Goal: Information Seeking & Learning: Learn about a topic

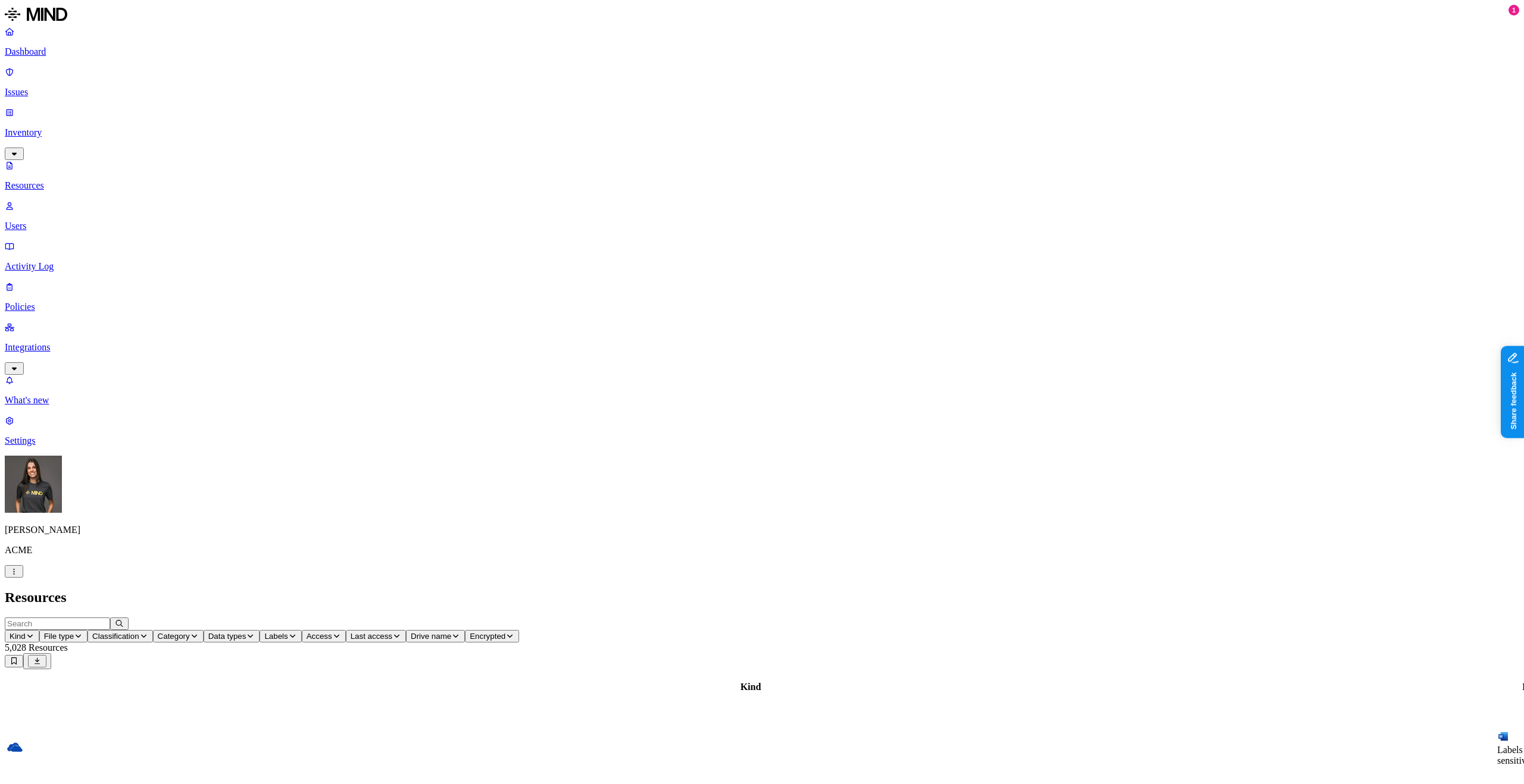
click at [48, 63] on div "Dashboard Issues Inventory Resources Users Activity Log Policies Integrations" at bounding box center [762, 200] width 1515 height 349
click at [48, 66] on link "Issues" at bounding box center [762, 81] width 1515 height 31
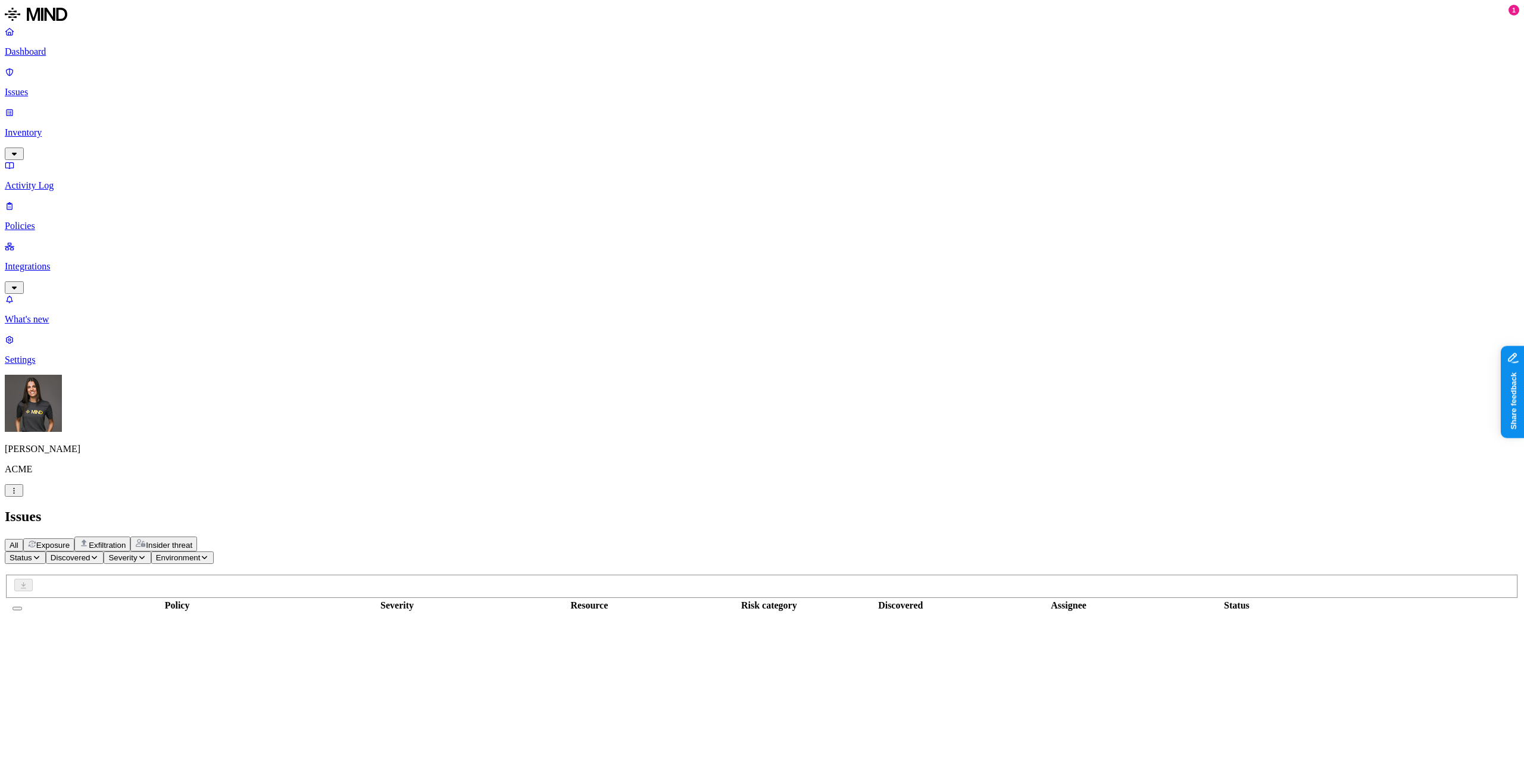
click at [74, 538] on button "Exposure" at bounding box center [49, 545] width 52 height 13
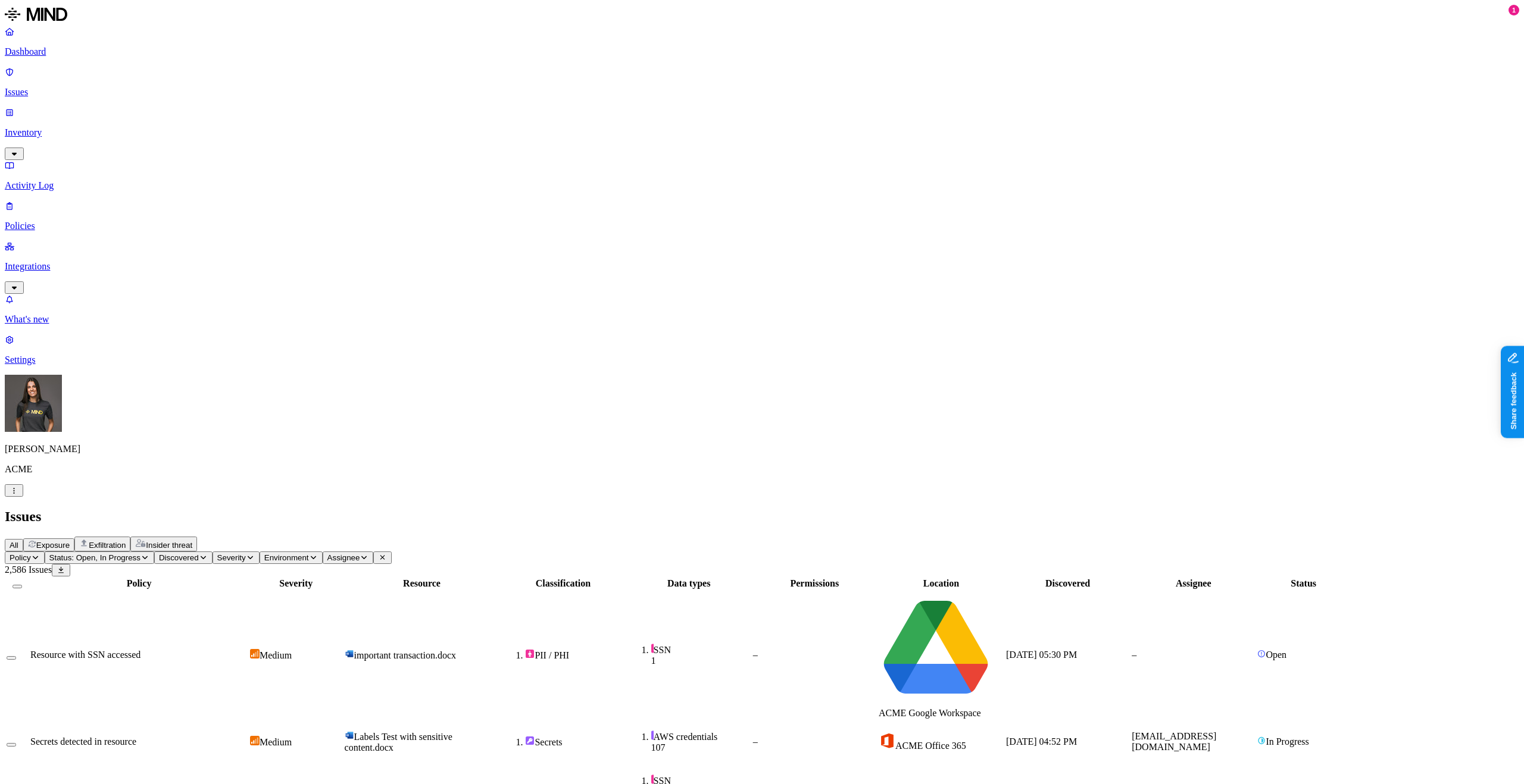
click at [981, 708] on span "ACME Google Workspace" at bounding box center [930, 713] width 102 height 10
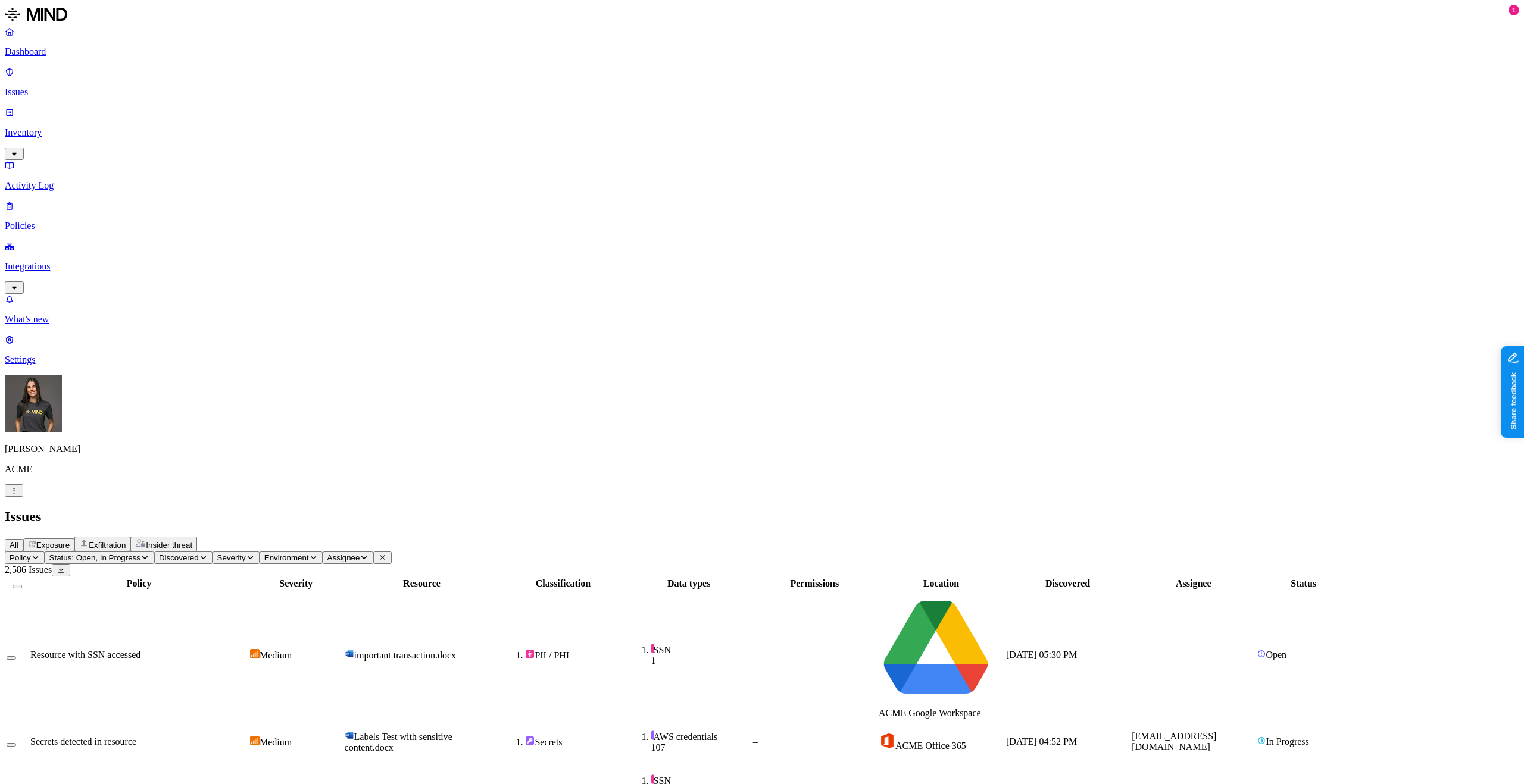
click at [31, 553] on span "Policy" at bounding box center [20, 558] width 22 height 9
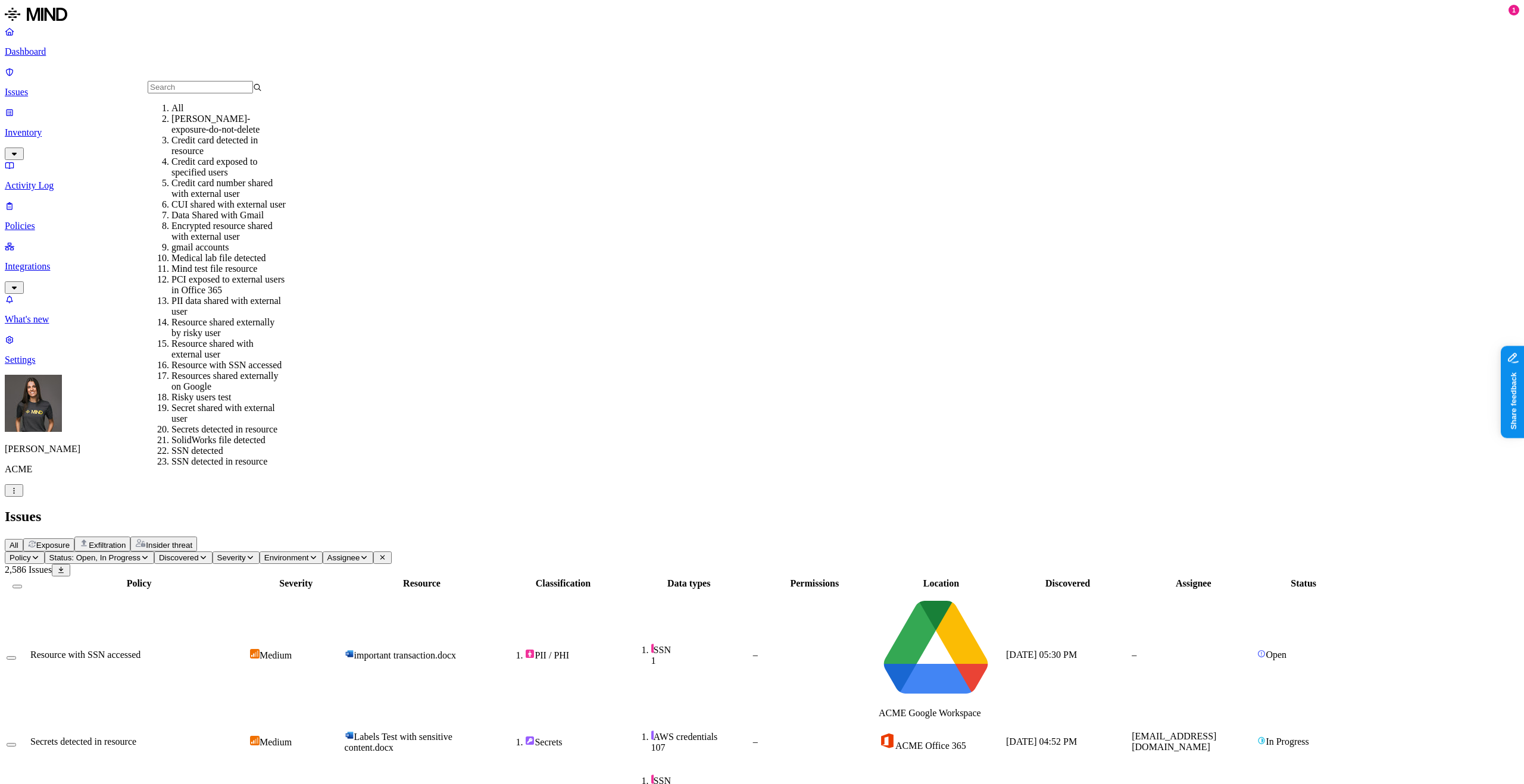
scroll to position [16, 0]
click at [31, 553] on span "Policy" at bounding box center [20, 558] width 22 height 9
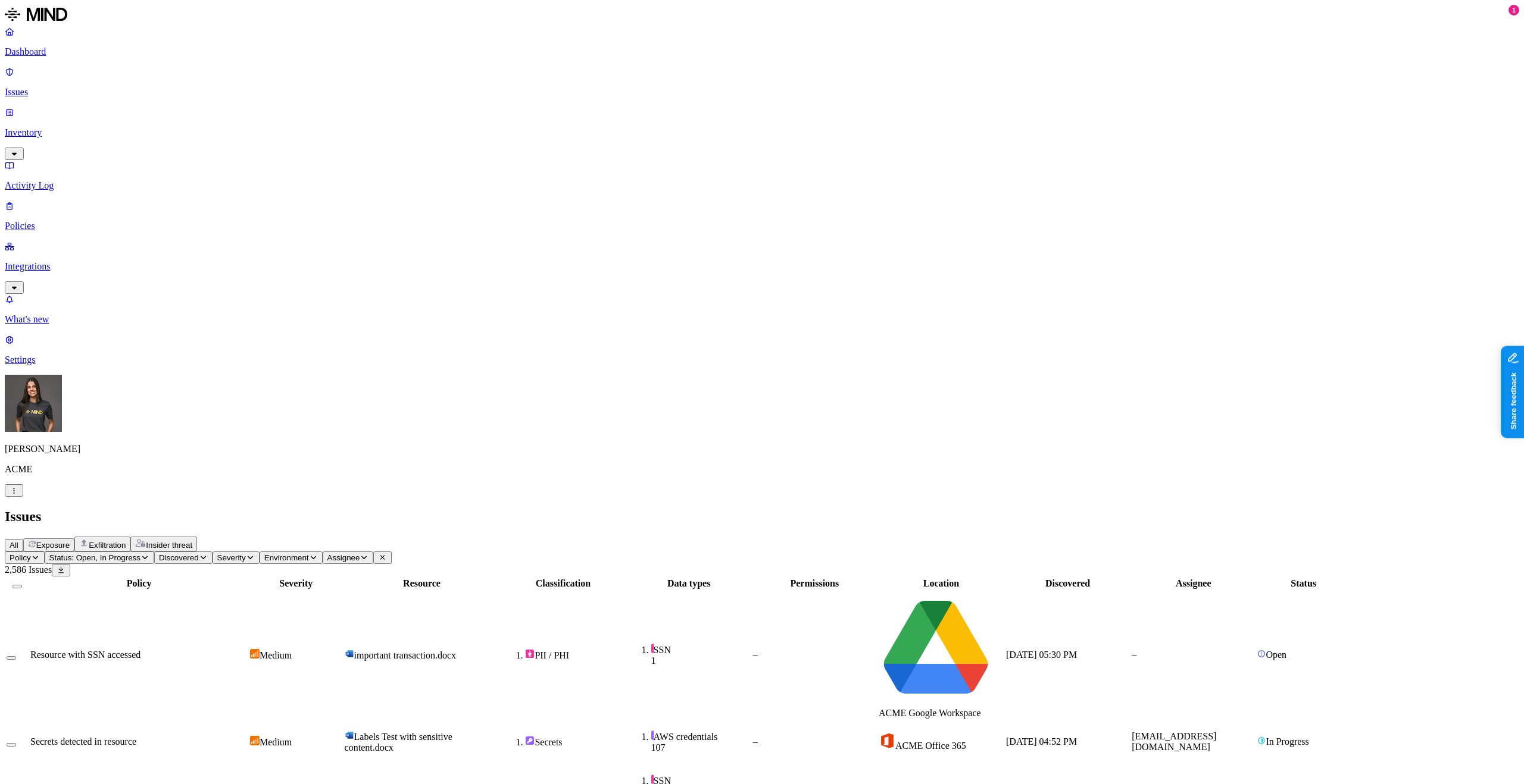
click at [309, 553] on span "Environment" at bounding box center [286, 558] width 44 height 9
click at [430, 114] on span "Cloud" at bounding box center [442, 117] width 23 height 10
click at [334, 553] on span "Environment: Cloud" at bounding box center [299, 558] width 70 height 9
click at [430, 114] on div "Cloud" at bounding box center [430, 111] width 0 height 22
click at [40, 554] on icon "button" at bounding box center [35, 557] width 9 height 7
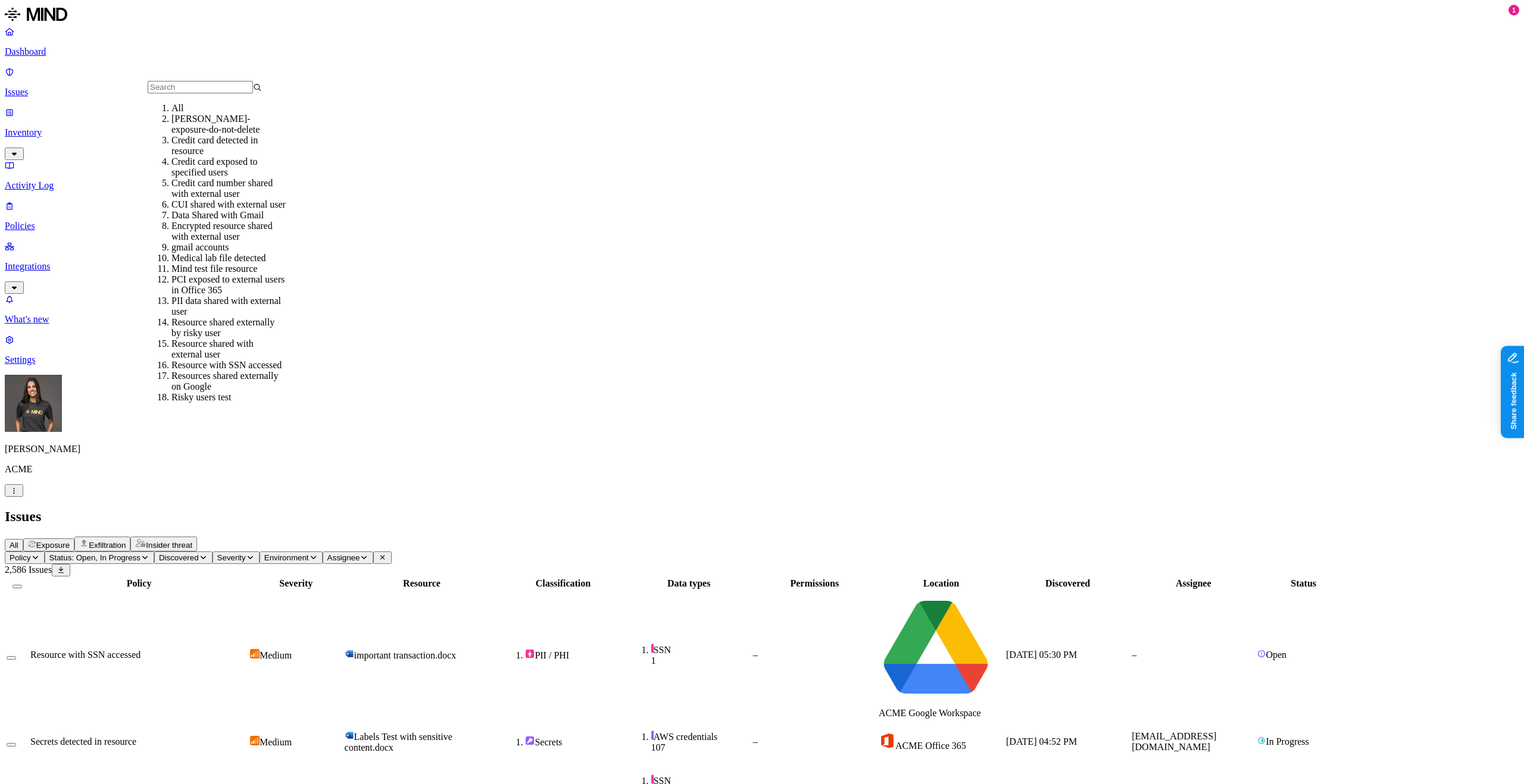
click at [250, 156] on div "Credit card detected in resource" at bounding box center [228, 145] width 114 height 22
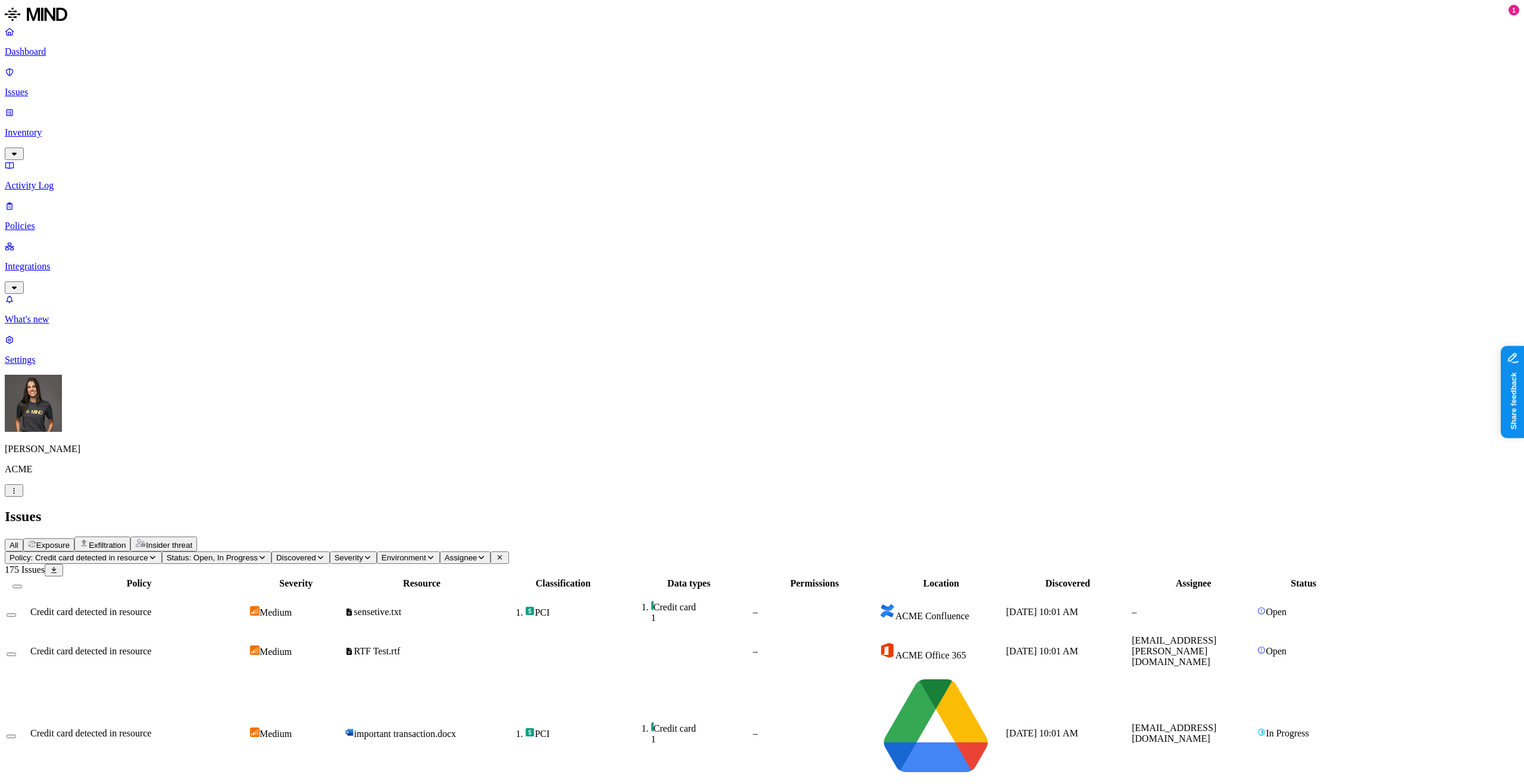
click at [876, 729] on div "–" at bounding box center [814, 734] width 123 height 10
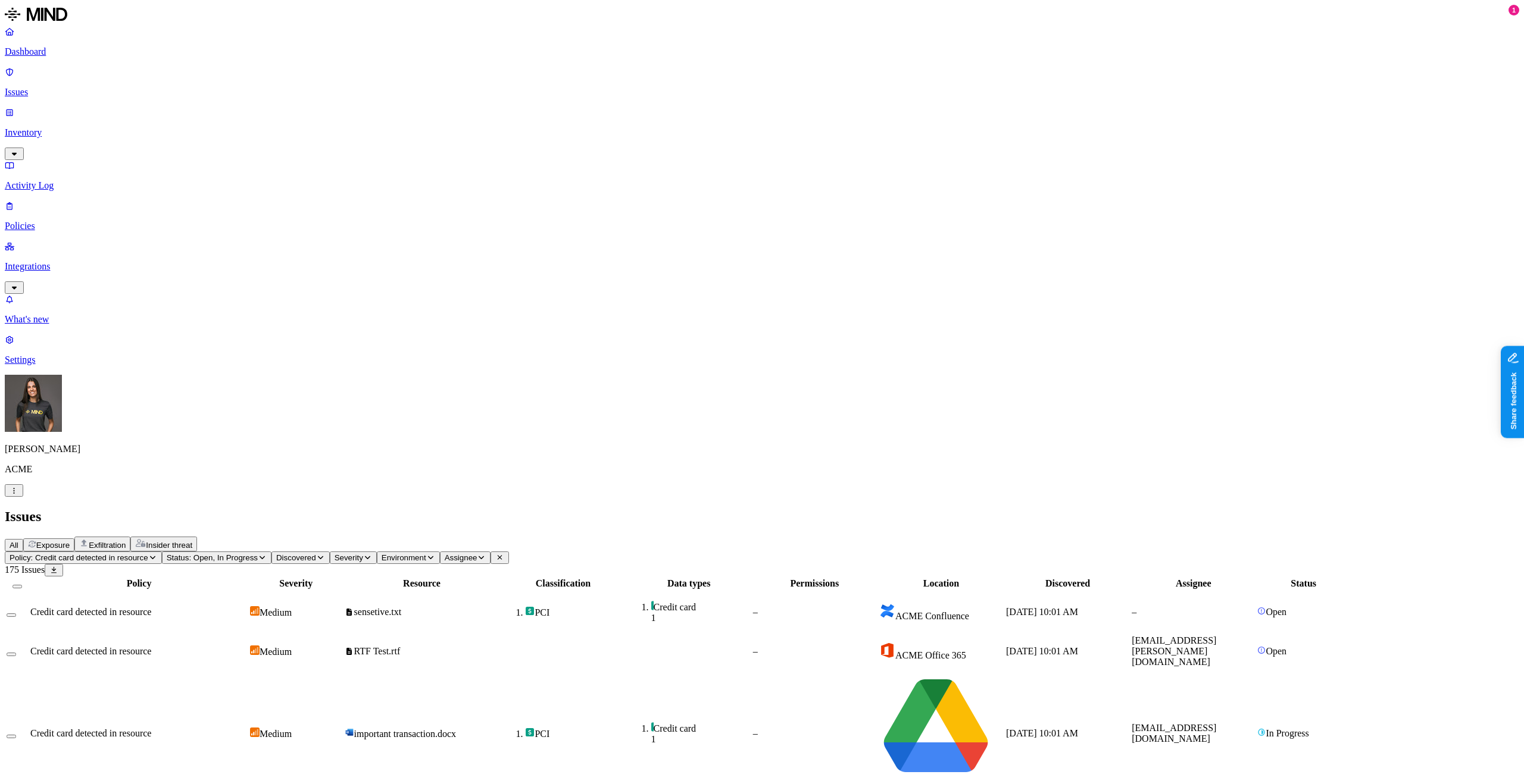
click at [148, 553] on span "Policy: Credit card detected in resource" at bounding box center [79, 558] width 139 height 9
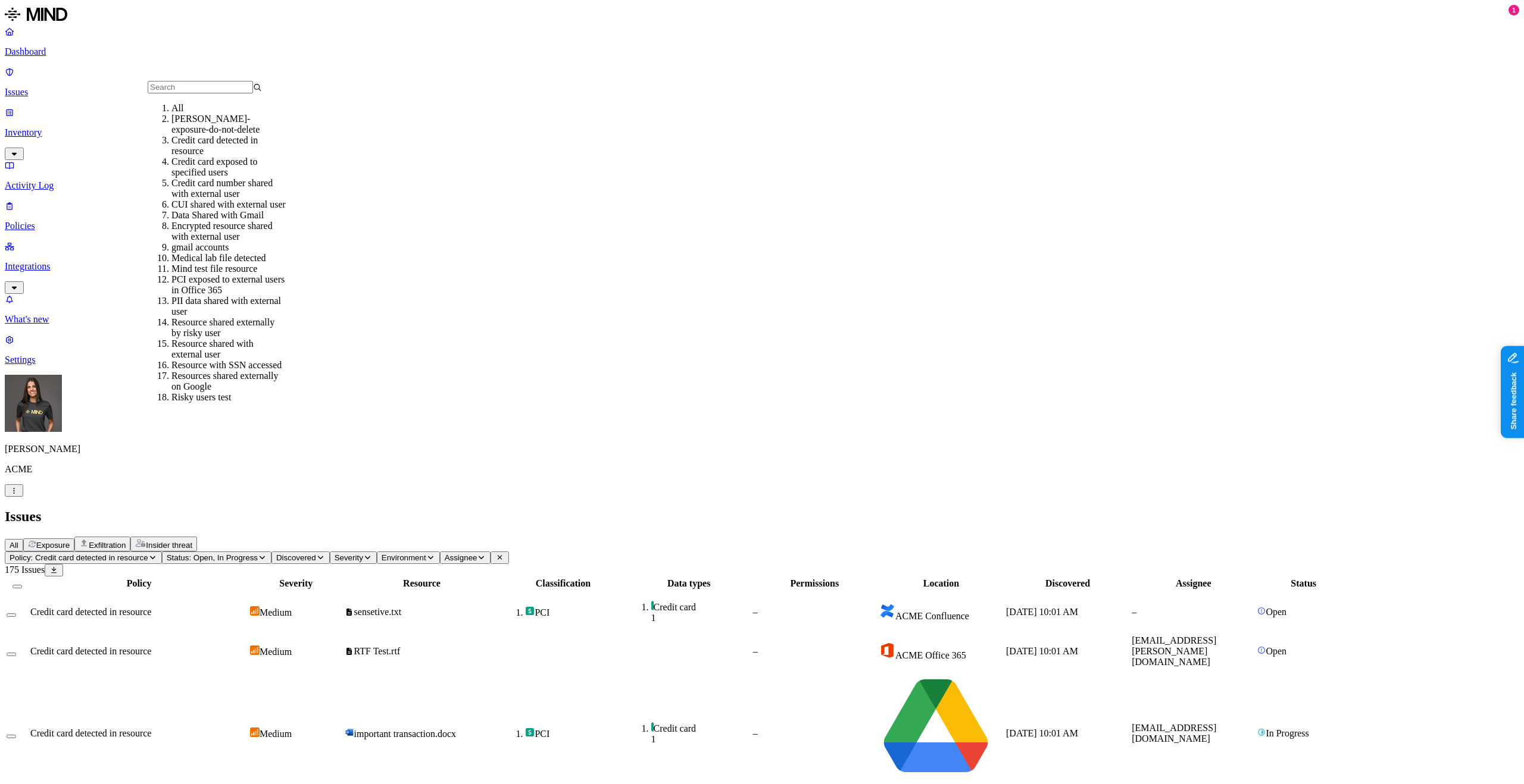
click at [243, 178] on div "Credit card exposed to specified users" at bounding box center [228, 167] width 114 height 22
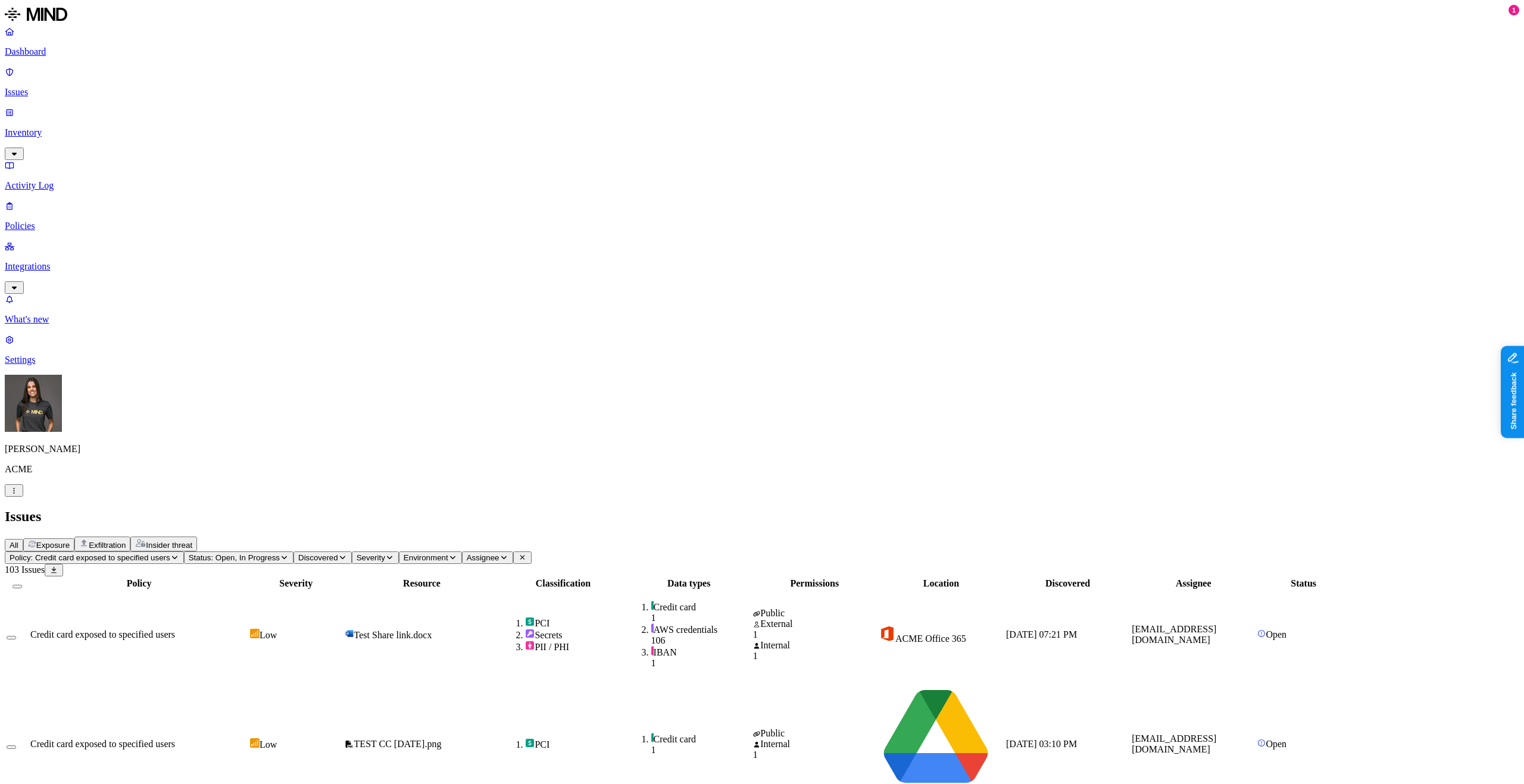
click at [1004, 680] on div "ACME Google Workspace" at bounding box center [942, 744] width 125 height 127
click at [170, 553] on span "Policy: Credit card exposed to specified users" at bounding box center [90, 558] width 161 height 9
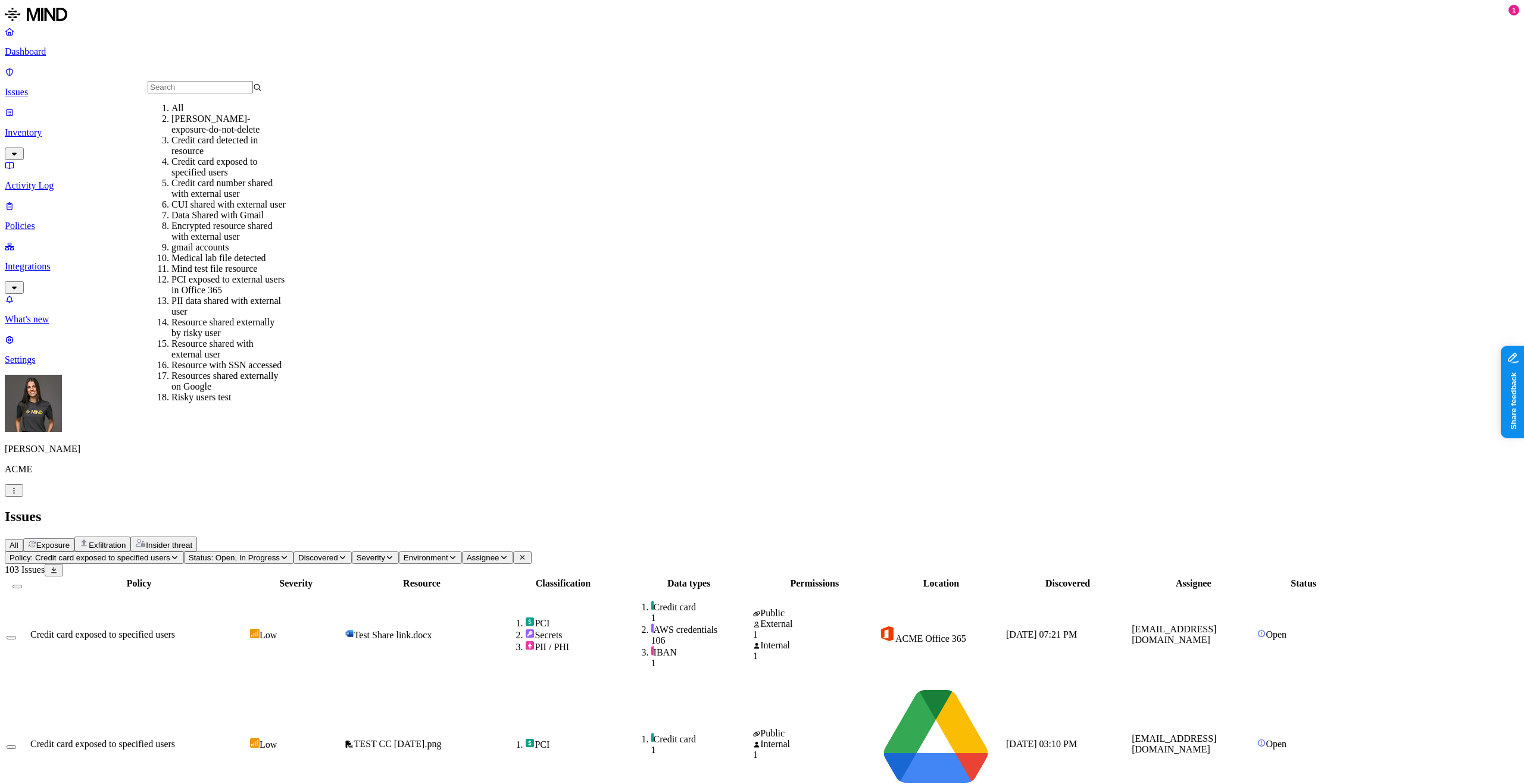
click at [222, 199] on div "Credit card number shared with external user" at bounding box center [228, 188] width 114 height 22
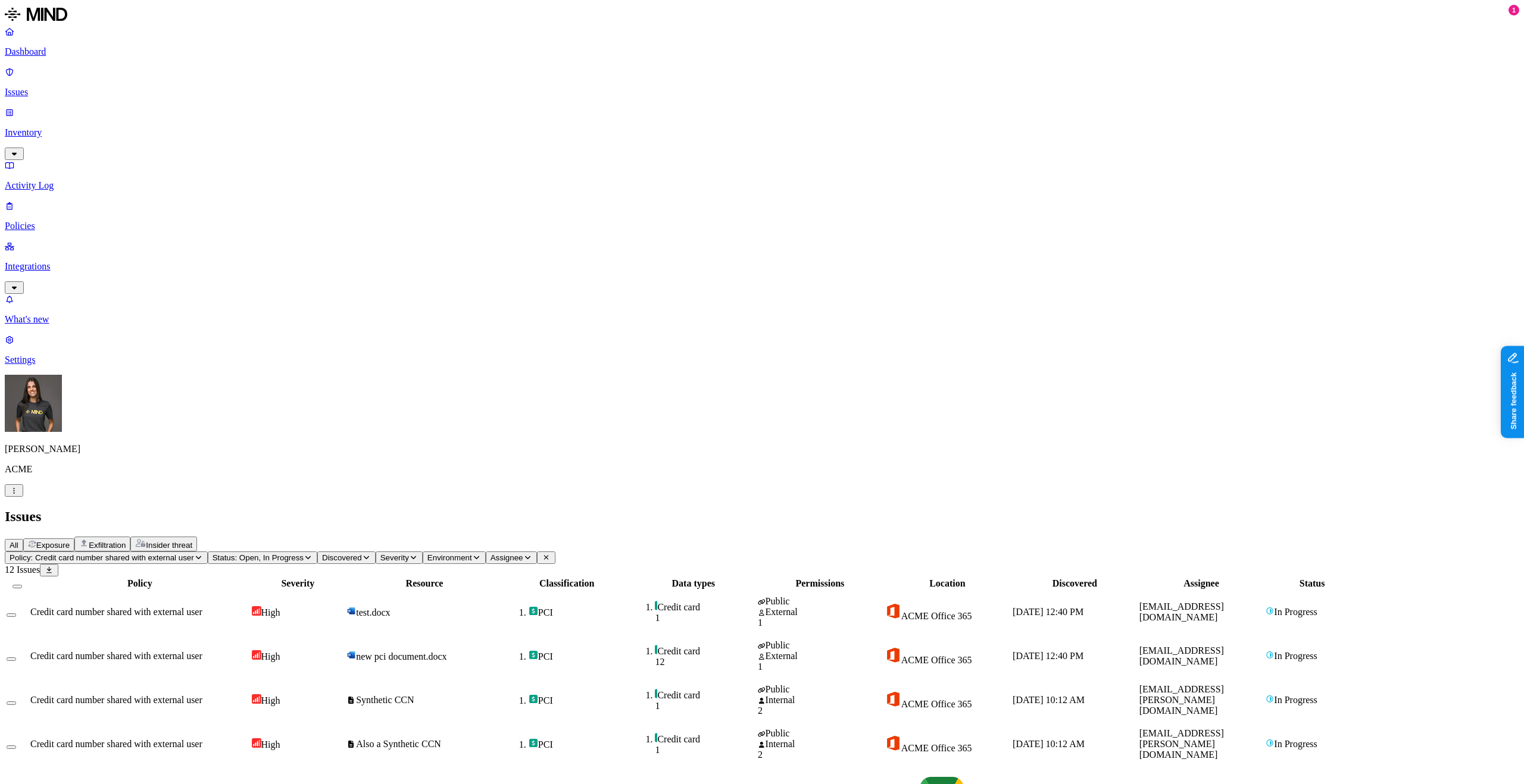
drag, startPoint x: 1253, startPoint y: 516, endPoint x: 967, endPoint y: 467, distance: 290.2
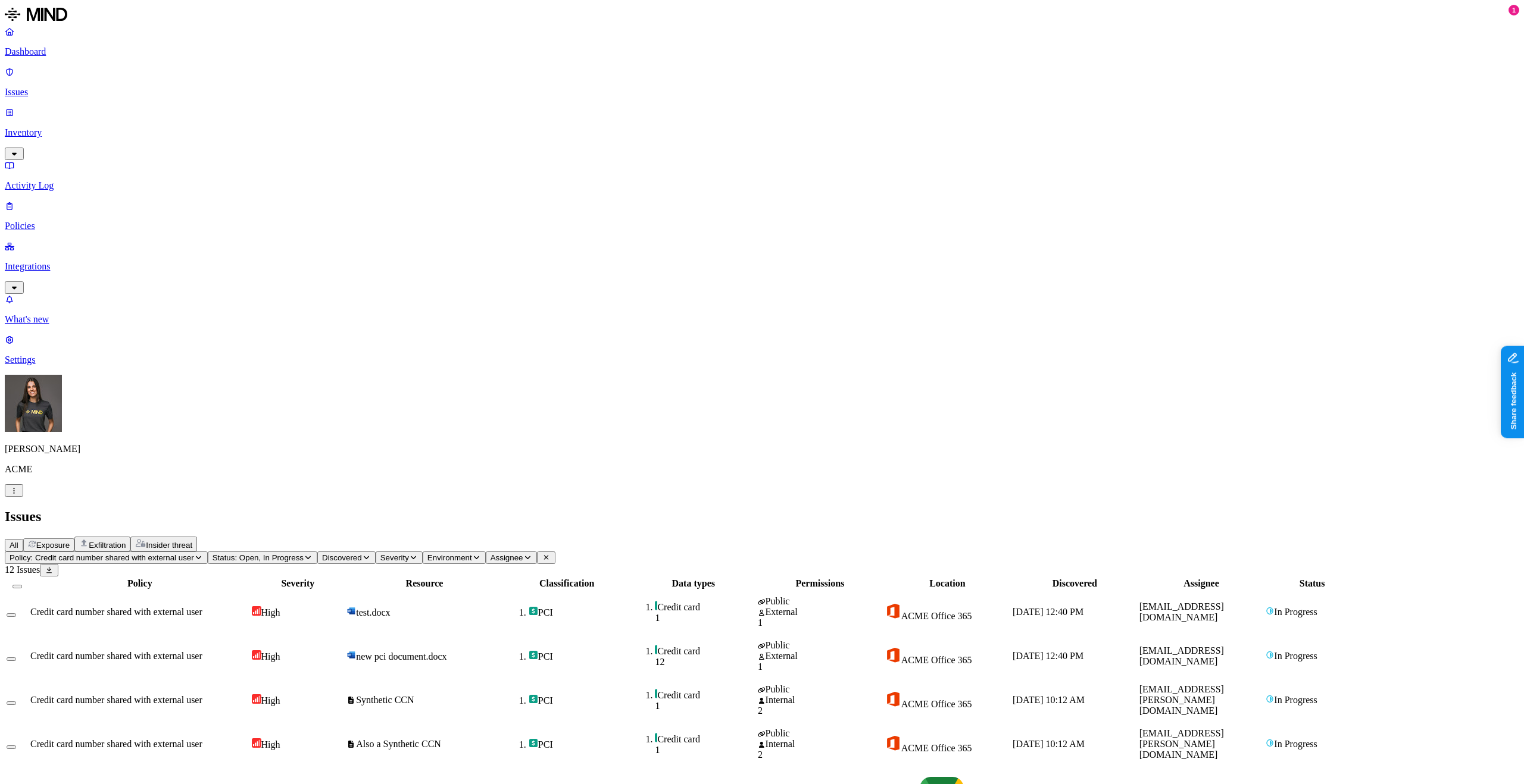
drag, startPoint x: 1309, startPoint y: 23, endPoint x: 1098, endPoint y: 14, distance: 211.2
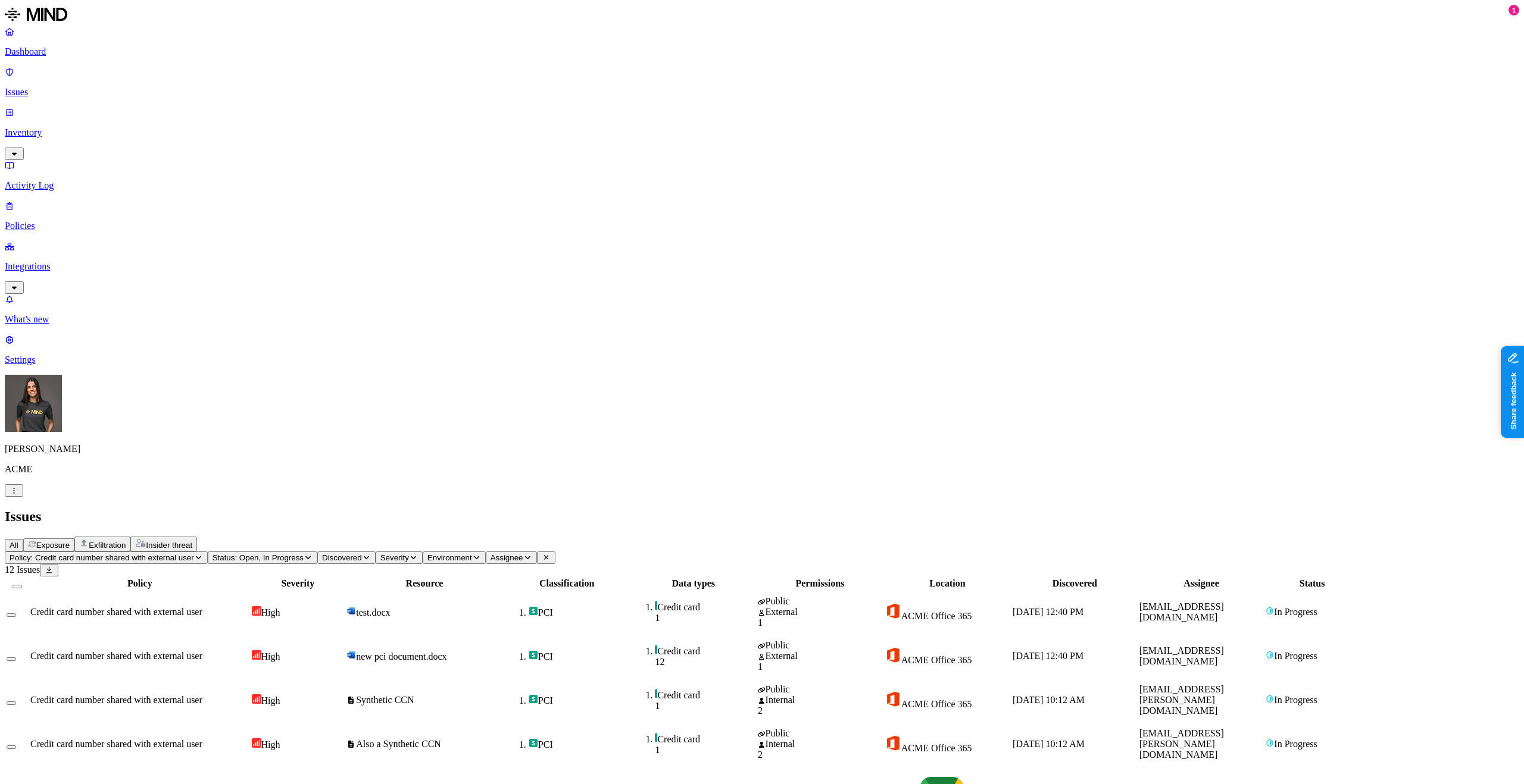
click at [1098, 509] on h2 "Issues" at bounding box center [762, 517] width 1515 height 16
drag, startPoint x: 1190, startPoint y: 33, endPoint x: 1524, endPoint y: 106, distance: 341.9
click at [1523, 106] on html "Dashboard Issues Inventory Activity Log Policies Integrations What's new 1 Sett…" at bounding box center [762, 693] width 1524 height 1386
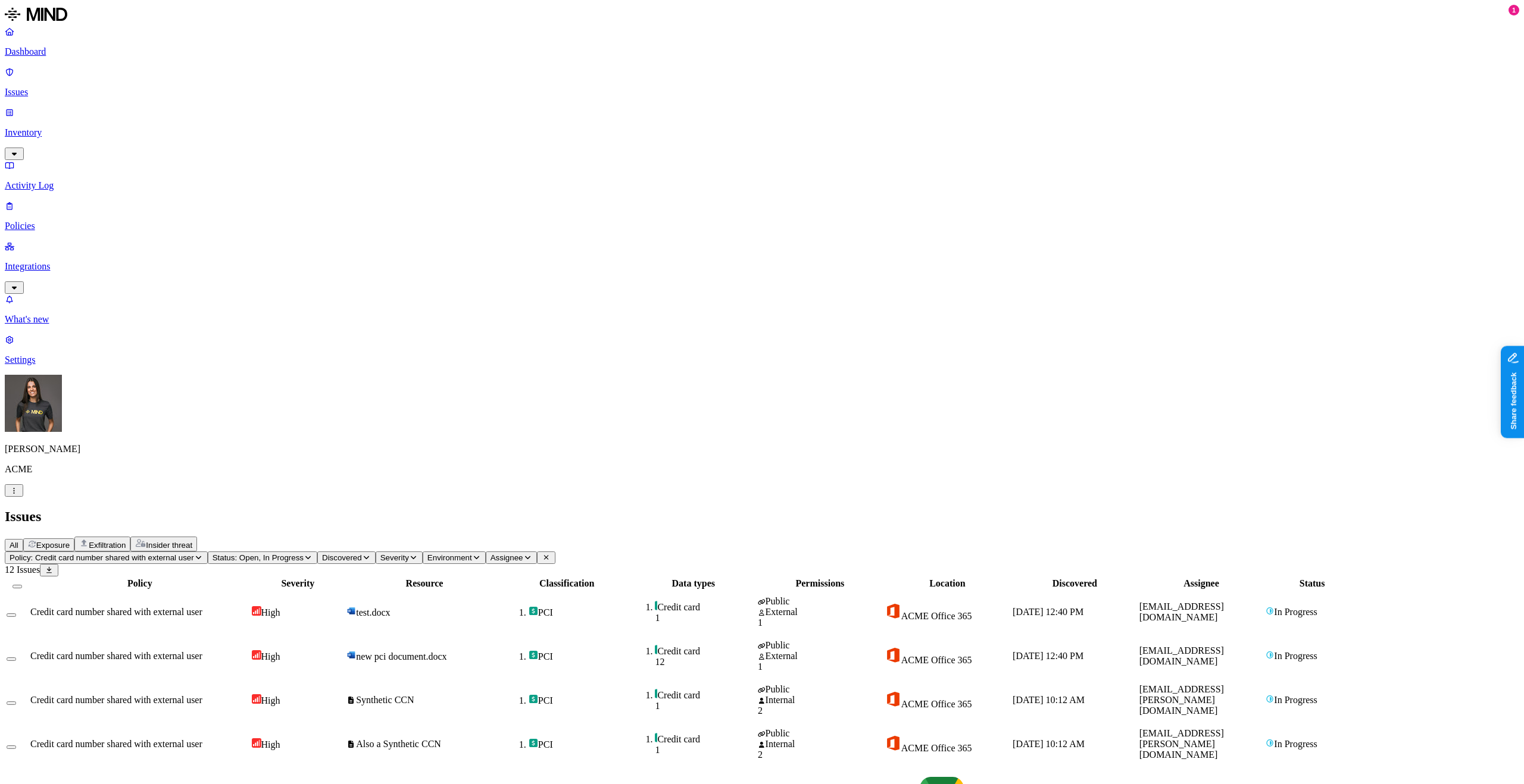
scroll to position [124, 0]
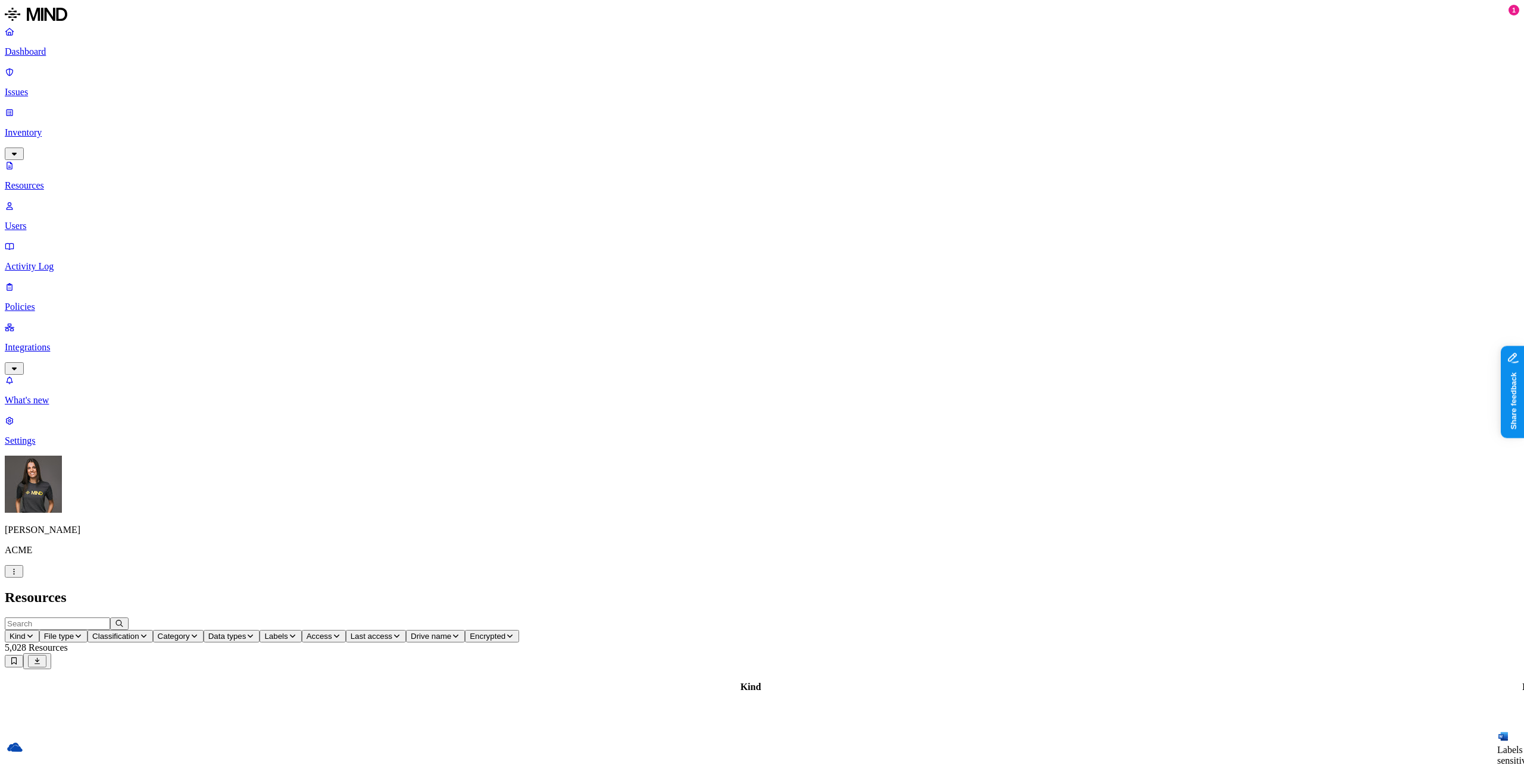
click at [58, 52] on p "Dashboard" at bounding box center [762, 51] width 1515 height 10
